Goal: Transaction & Acquisition: Download file/media

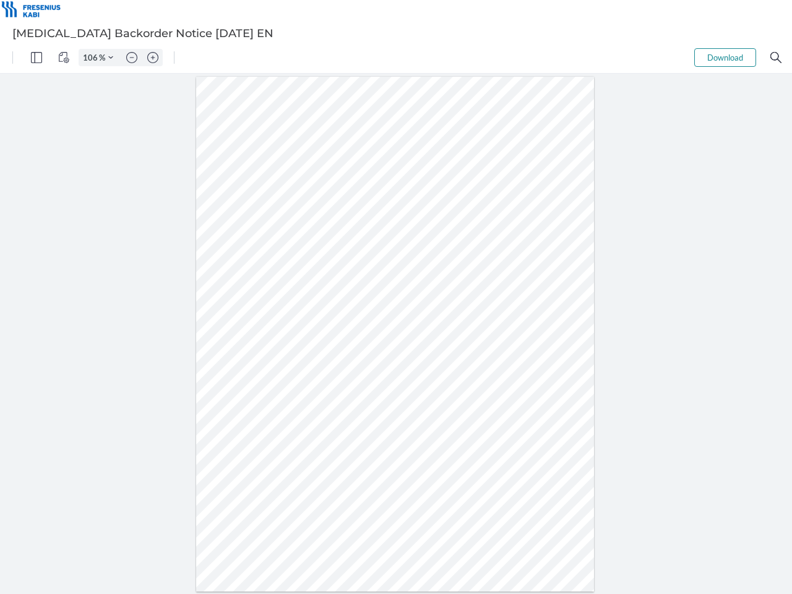
click at [37, 58] on img "Panel" at bounding box center [36, 57] width 11 height 11
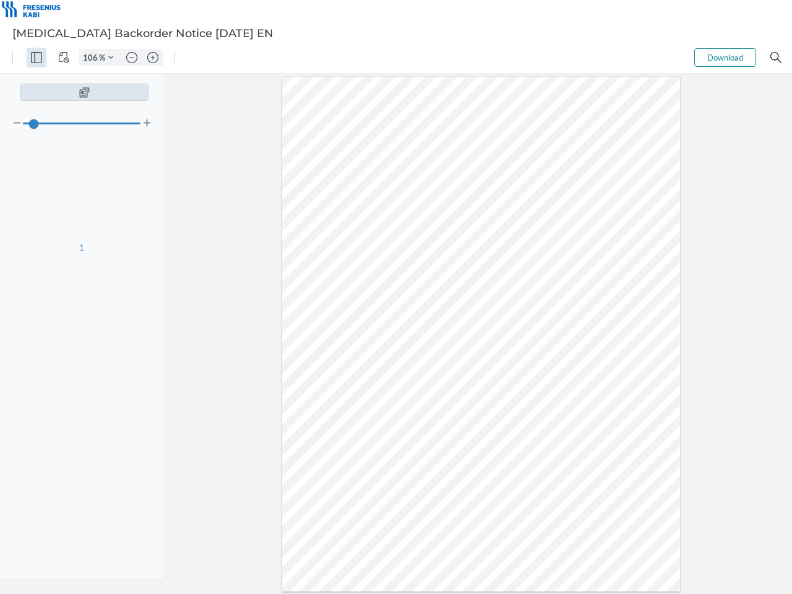
click at [64, 58] on img "View Controls" at bounding box center [63, 57] width 11 height 11
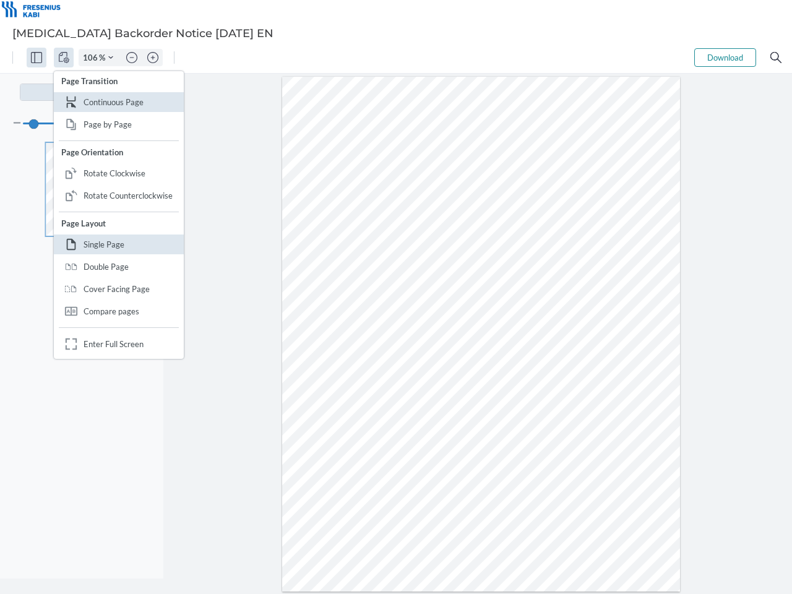
click at [92, 58] on input "106" at bounding box center [89, 57] width 20 height 11
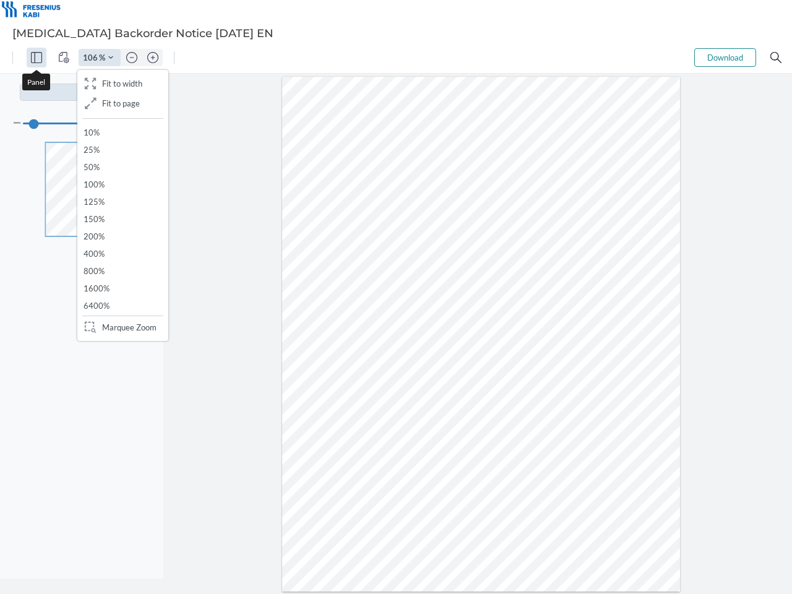
click at [111, 58] on img "Zoom Controls" at bounding box center [110, 57] width 5 height 5
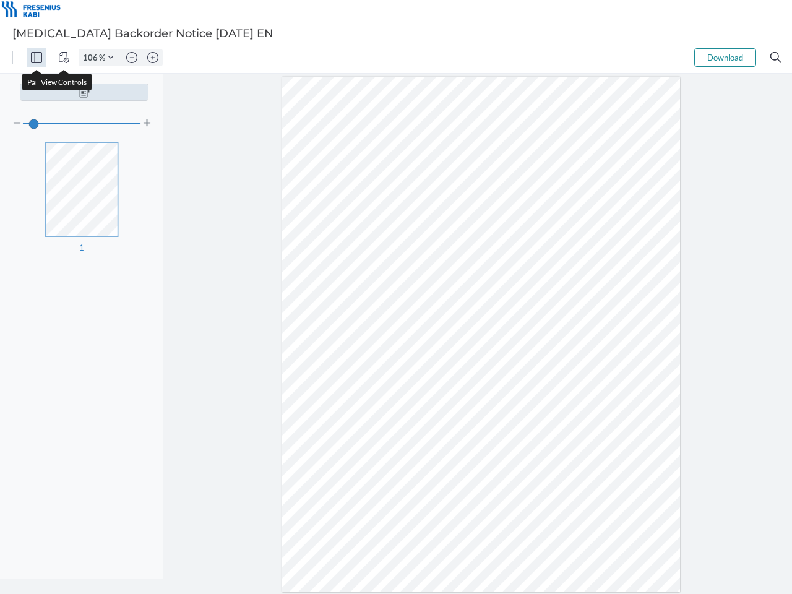
click at [132, 58] on img "Zoom out" at bounding box center [131, 57] width 11 height 11
click at [153, 58] on img "Zoom in" at bounding box center [152, 57] width 11 height 11
type input "106"
click at [725, 58] on button "Download" at bounding box center [725, 57] width 62 height 19
click at [776, 58] on img "Search" at bounding box center [776, 57] width 11 height 11
